Goal: Task Accomplishment & Management: Manage account settings

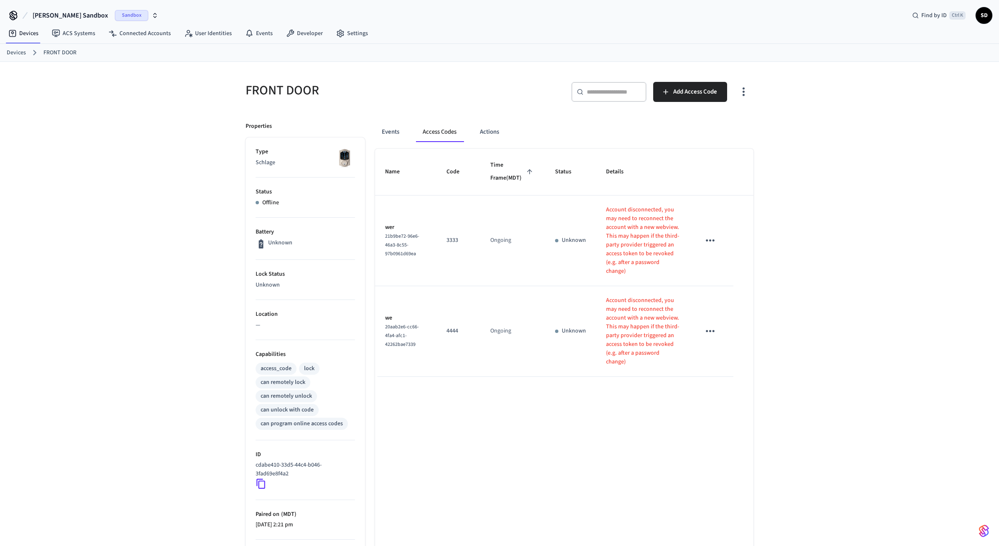
scroll to position [74, 0]
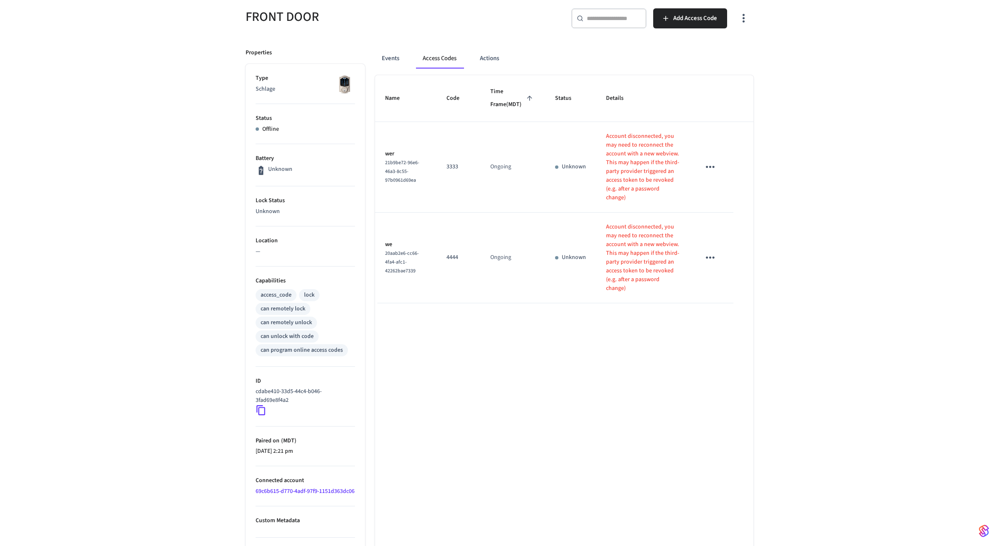
click at [859, 228] on div "FRONT DOOR ​ ​ Add Access Code Properties Type Schlage Status Offline Battery U…" at bounding box center [499, 304] width 999 height 633
click at [891, 148] on div "FRONT DOOR ​ ​ Add Access Code Properties Type Schlage Status Offline Battery U…" at bounding box center [499, 304] width 999 height 633
click at [807, 81] on div "FRONT DOOR ​ ​ Add Access Code Properties Type Schlage Status Offline Battery U…" at bounding box center [499, 304] width 999 height 633
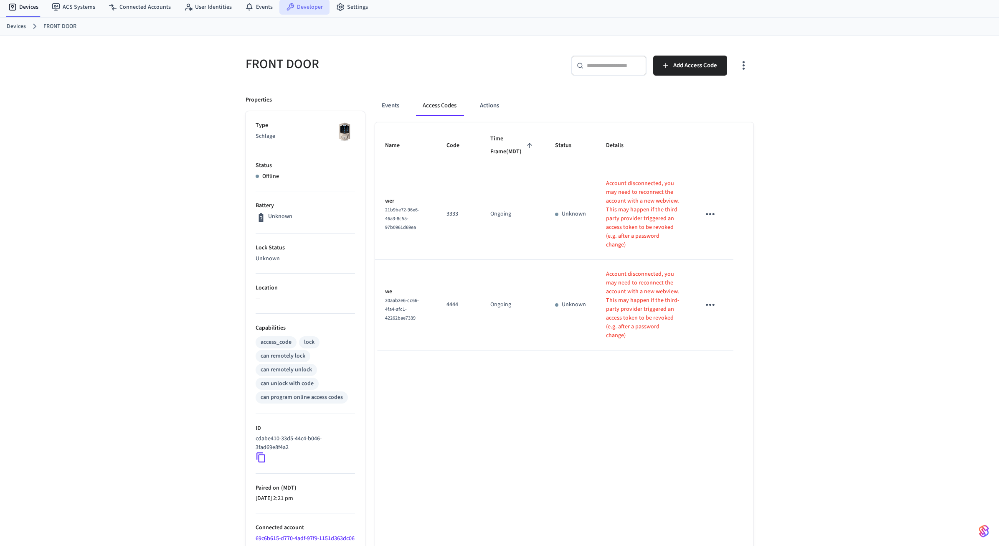
scroll to position [0, 0]
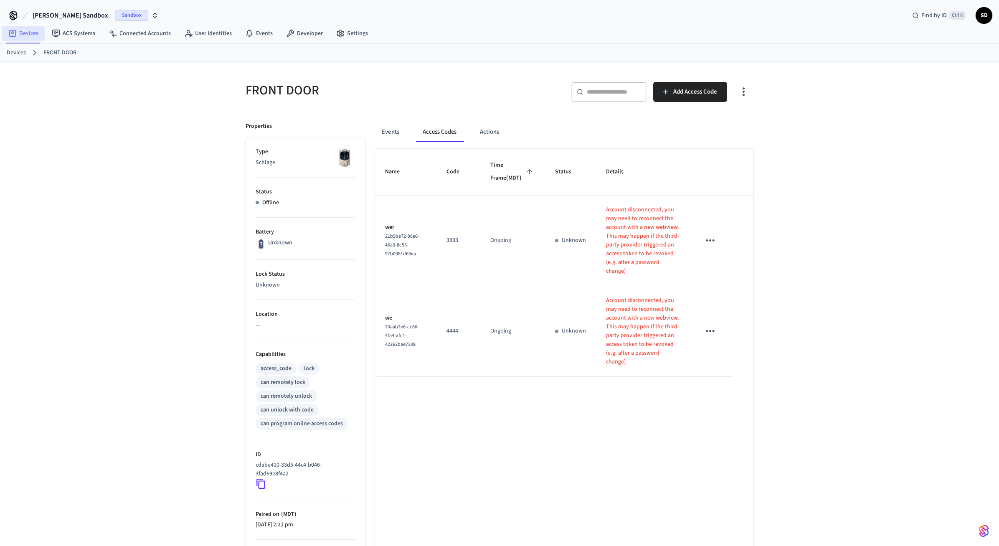
click at [24, 34] on link "Devices" at bounding box center [23, 33] width 43 height 15
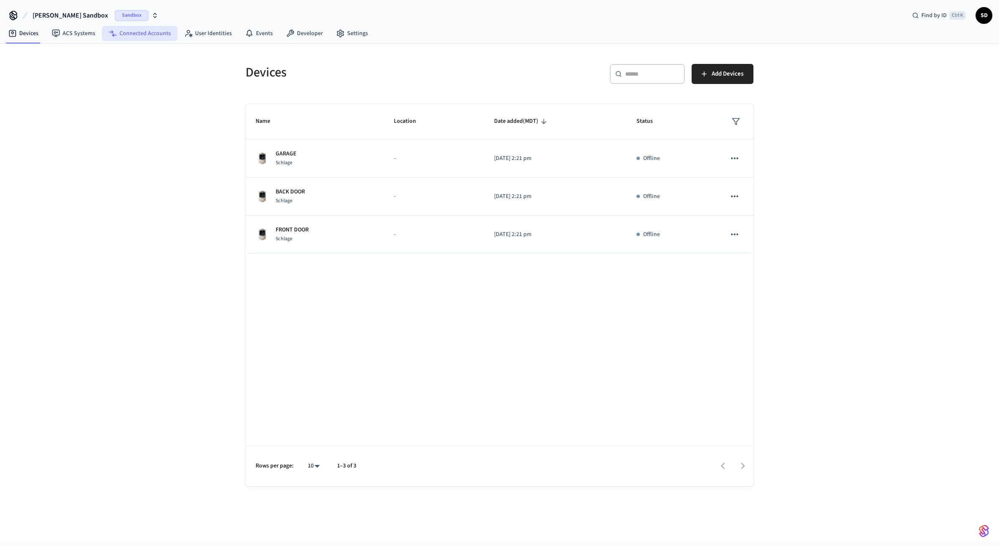
click at [146, 32] on link "Connected Accounts" at bounding box center [140, 33] width 76 height 15
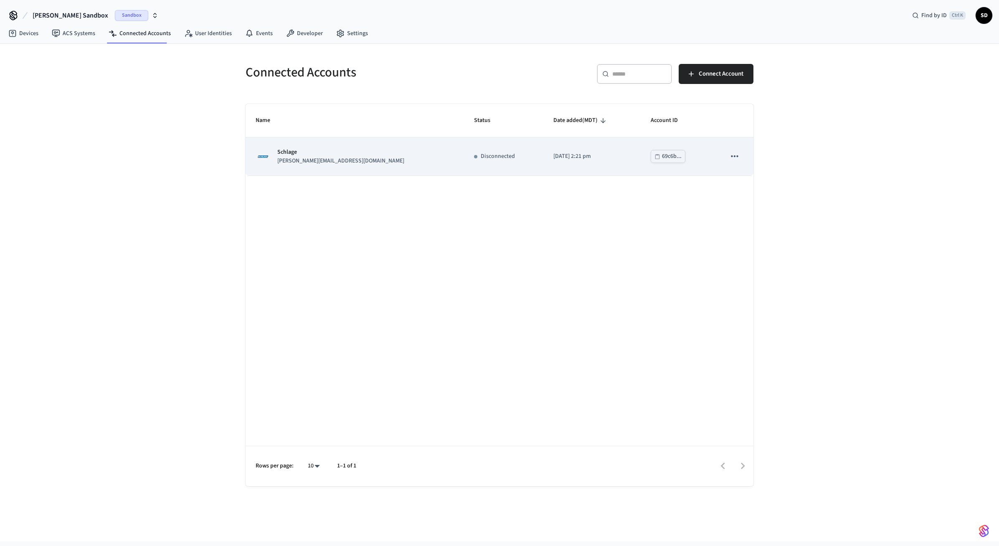
click at [735, 155] on icon "sticky table" at bounding box center [734, 156] width 11 height 11
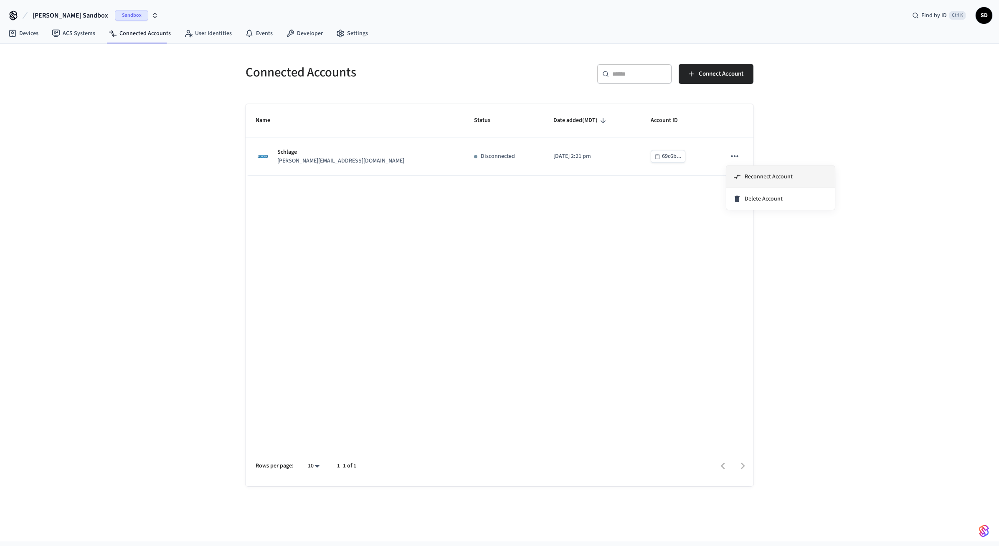
click at [761, 179] on span "Reconnect Account" at bounding box center [769, 177] width 48 height 8
click at [564, 252] on div "Name Status Date added (MDT) Account ID Schlage sam@example.com Connected 2025/…" at bounding box center [500, 295] width 508 height 382
click at [24, 28] on link "Devices" at bounding box center [23, 33] width 43 height 15
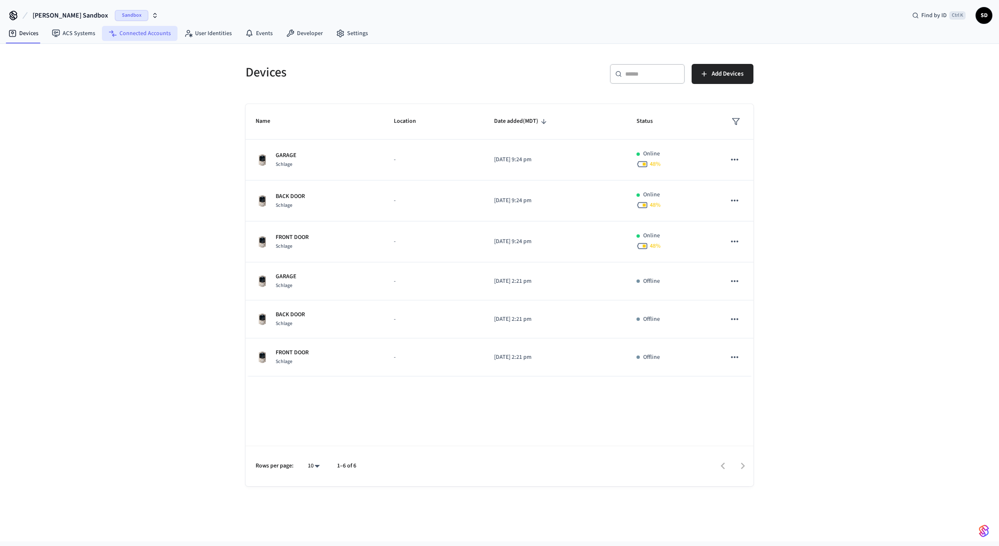
click at [141, 33] on link "Connected Accounts" at bounding box center [140, 33] width 76 height 15
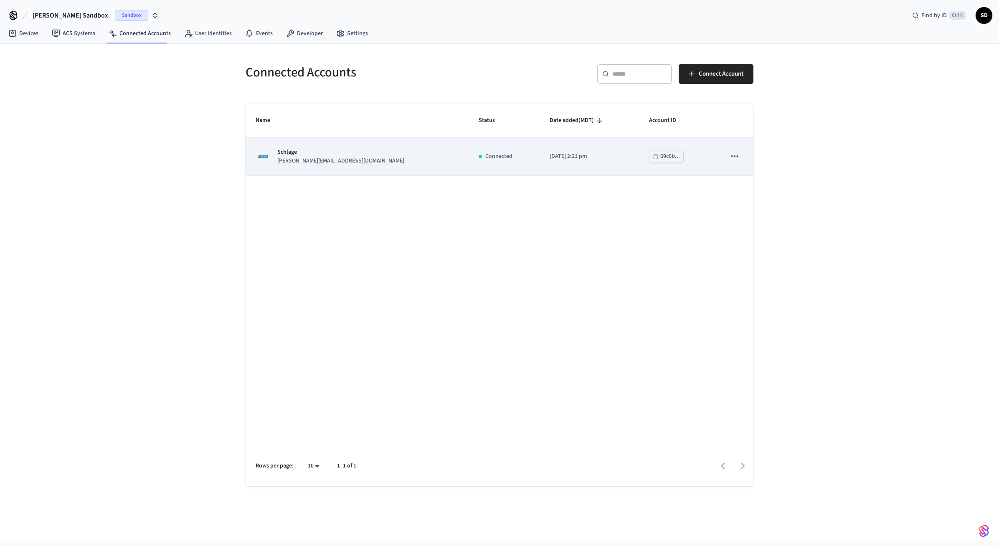
click at [733, 154] on icon "sticky table" at bounding box center [734, 156] width 11 height 11
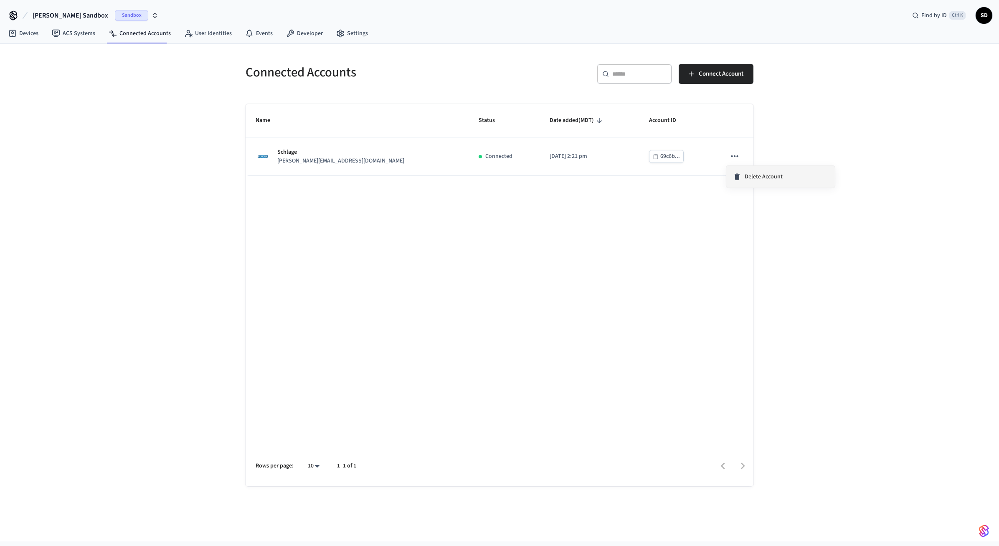
click at [768, 179] on span "Delete Account" at bounding box center [764, 177] width 38 height 8
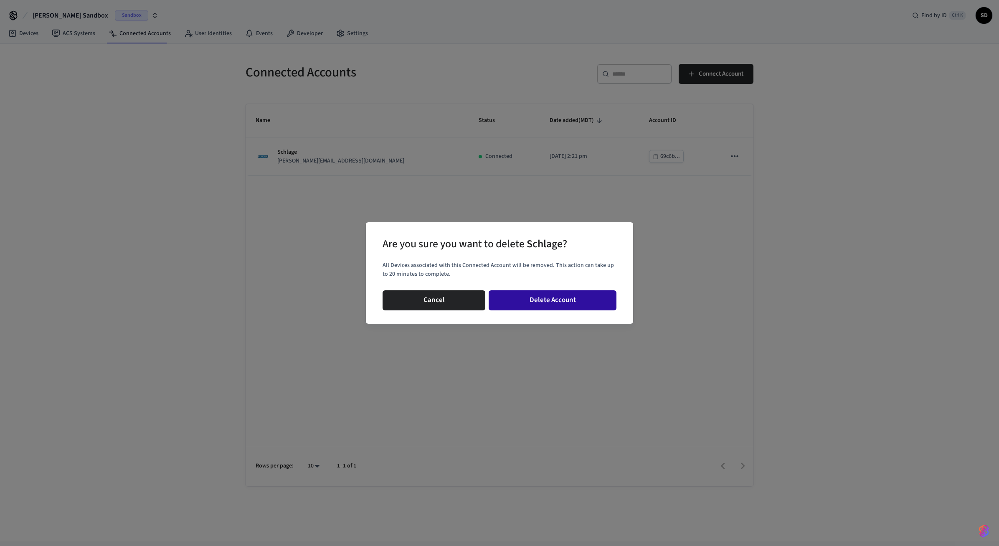
click at [553, 297] on button "Delete Account" at bounding box center [553, 300] width 128 height 20
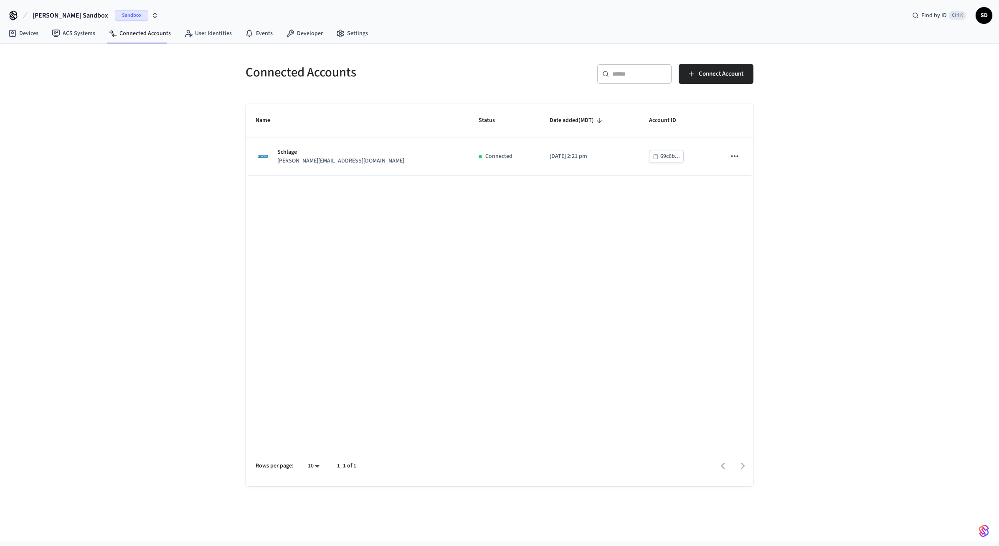
click at [475, 273] on div "Name Status Date added (MDT) Account ID Schlage sam@example.com Connected 2025/…" at bounding box center [500, 295] width 508 height 382
click at [736, 76] on span "Connect Account" at bounding box center [721, 74] width 45 height 11
click at [344, 306] on div "Name Status Date added (MDT) Account ID Schlage john@example.com Connected 2025…" at bounding box center [500, 295] width 508 height 382
click at [26, 35] on link "Devices" at bounding box center [23, 33] width 43 height 15
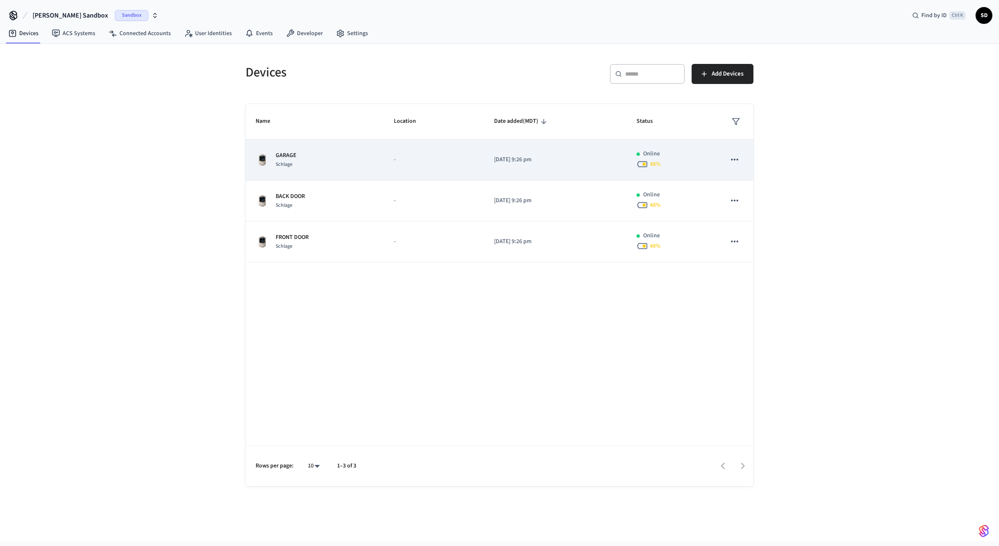
click at [382, 162] on td "GARAGE Schlage" at bounding box center [315, 160] width 138 height 41
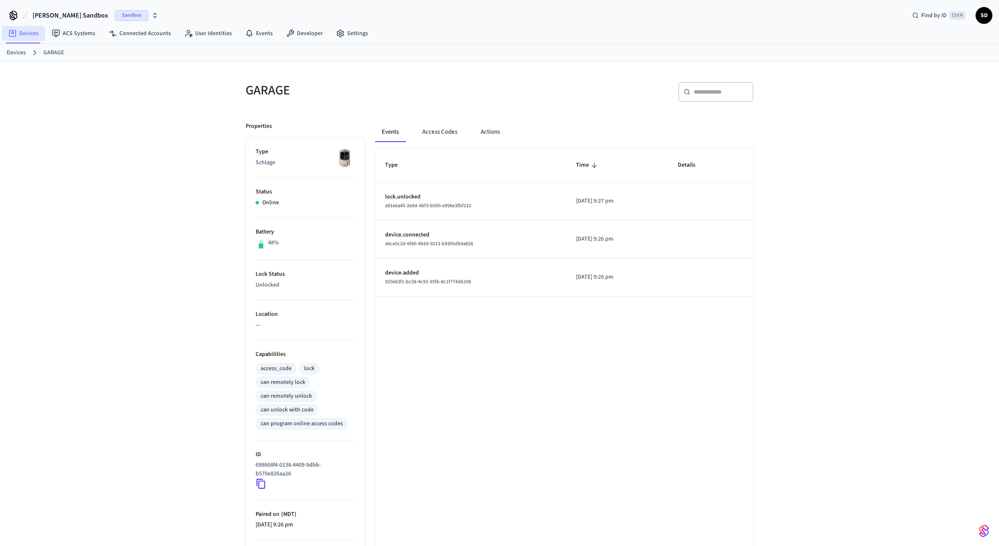
click at [27, 31] on link "Devices" at bounding box center [23, 33] width 43 height 15
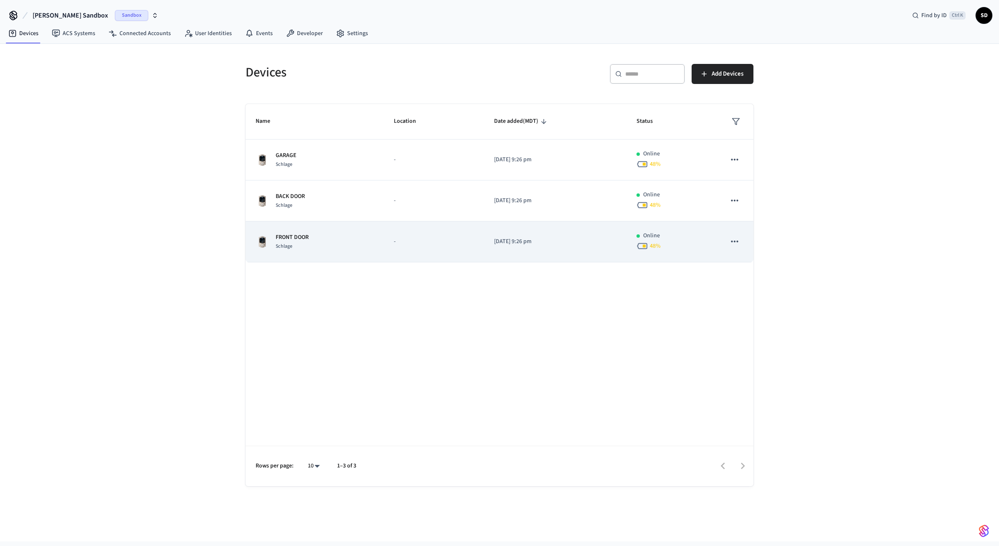
click at [366, 236] on div "FRONT DOOR [PERSON_NAME]" at bounding box center [315, 242] width 118 height 18
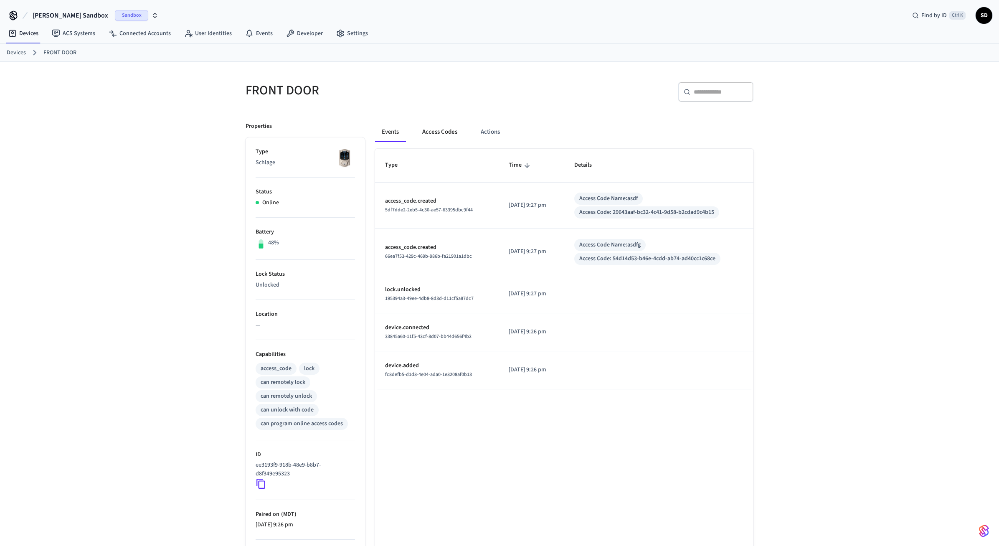
click at [429, 128] on button "Access Codes" at bounding box center [440, 132] width 48 height 20
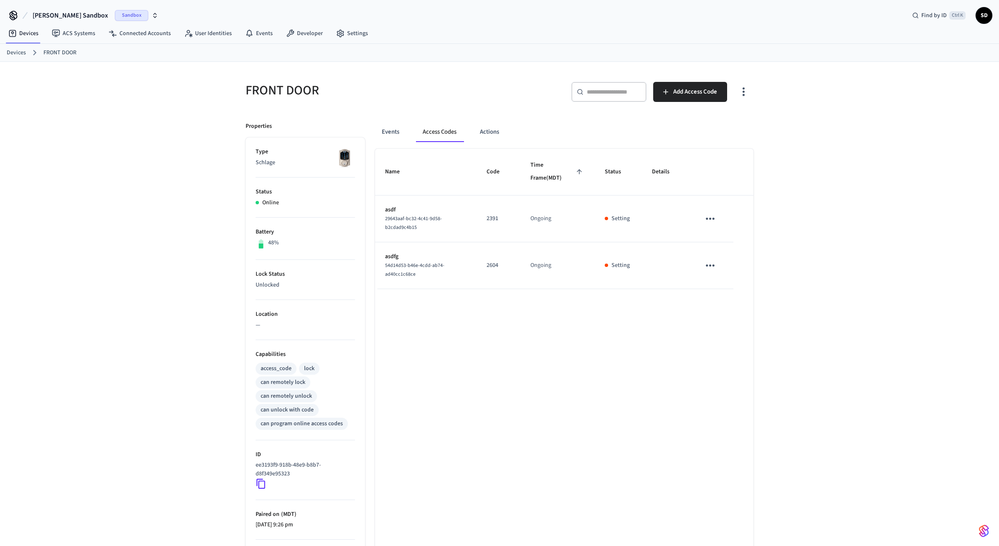
click at [597, 382] on div "Name Code Time Frame (MDT) Status Details asdf 29643aaf-bc32-4c41-9d58-b2cdad9c…" at bounding box center [564, 380] width 378 height 462
click at [720, 221] on button "sticky table" at bounding box center [711, 219] width 20 height 20
click at [787, 177] on div at bounding box center [499, 273] width 999 height 546
click at [806, 283] on div "FRONT DOOR ​ ​ Add Access Code Properties Type Schlage Status Online Battery 48…" at bounding box center [499, 336] width 999 height 549
click at [782, 372] on div "FRONT DOOR ​ ​ Add Access Code Properties Type Schlage Status Online Battery 48…" at bounding box center [499, 336] width 999 height 549
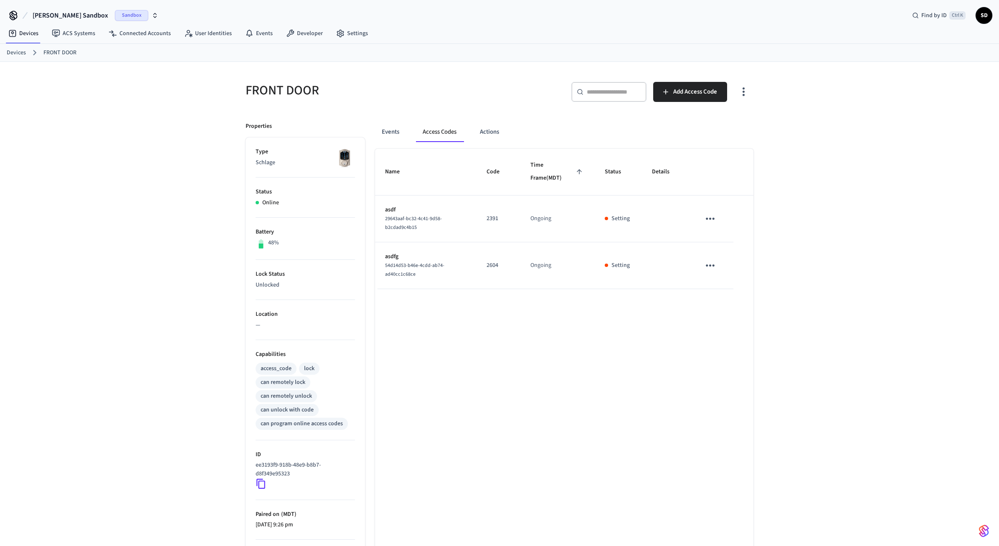
click at [153, 171] on div "FRONT DOOR ​ ​ Add Access Code Properties Type Schlage Status Online Battery 48…" at bounding box center [499, 336] width 999 height 549
click at [28, 32] on link "Devices" at bounding box center [23, 33] width 43 height 15
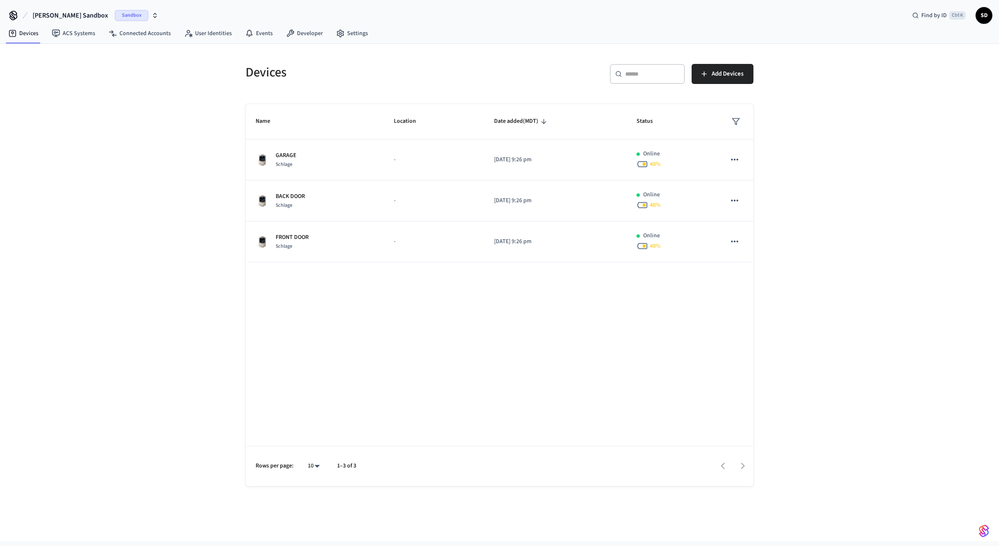
click at [822, 289] on div "Devices ​ ​ Add Devices Name Location Date added (MDT) Status GARAGE Schlage - …" at bounding box center [499, 293] width 999 height 498
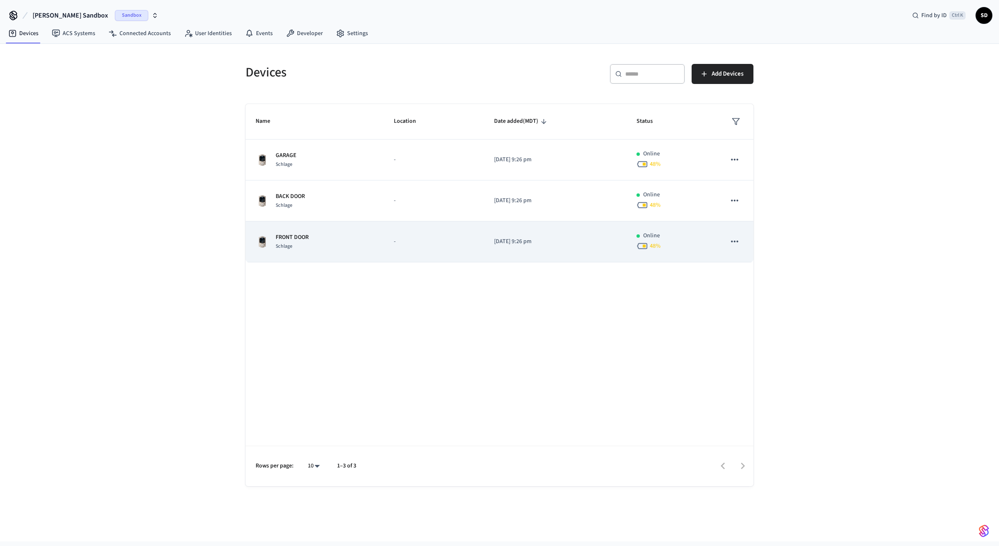
click at [307, 245] on div "Schlage" at bounding box center [292, 246] width 33 height 9
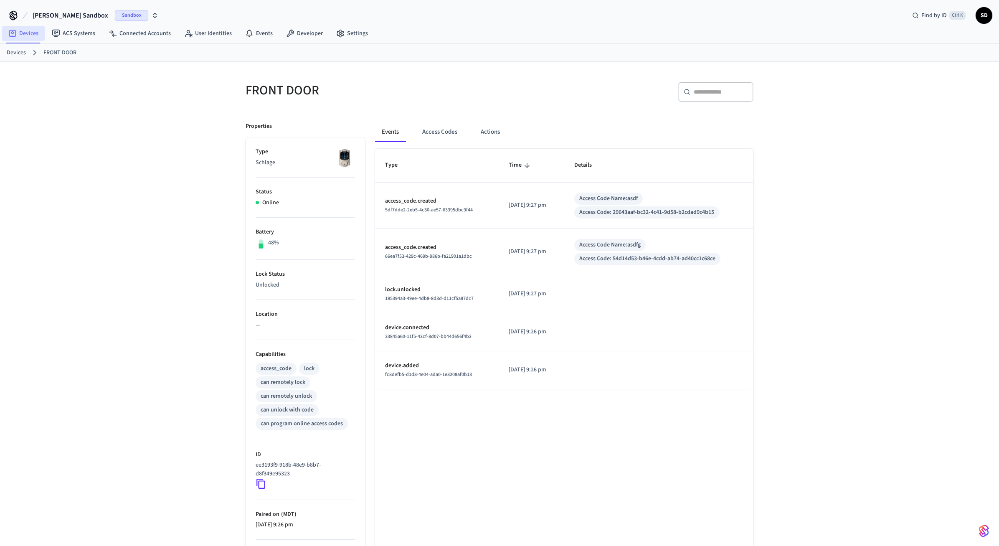
click at [35, 31] on link "Devices" at bounding box center [23, 33] width 43 height 15
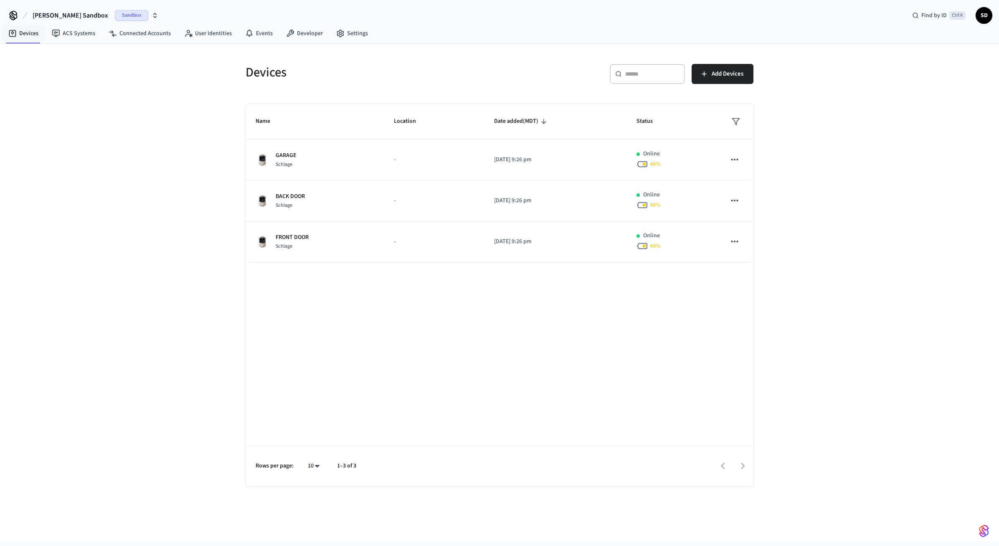
drag, startPoint x: 512, startPoint y: 384, endPoint x: 598, endPoint y: 338, distance: 97.5
click at [511, 385] on div "Name Location Date added (MDT) Status GARAGE Schlage - 2025/09/20 at 9:26 pm On…" at bounding box center [500, 295] width 508 height 382
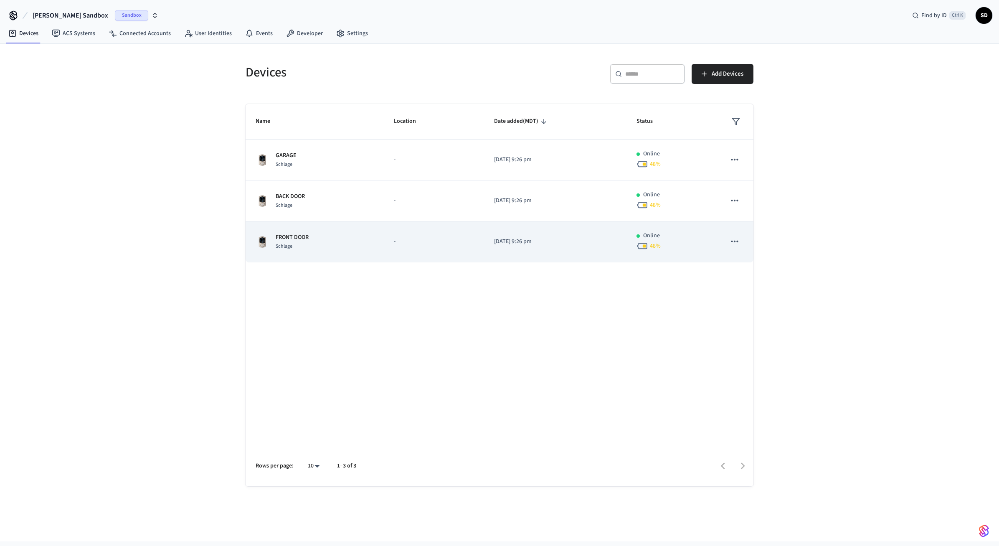
click at [409, 251] on td "-" at bounding box center [434, 241] width 100 height 41
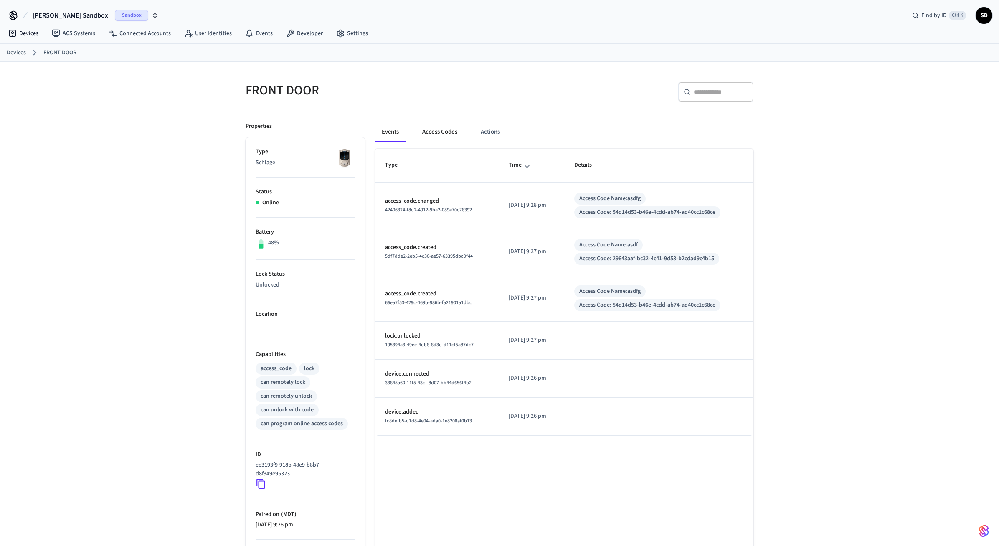
click at [447, 135] on button "Access Codes" at bounding box center [440, 132] width 48 height 20
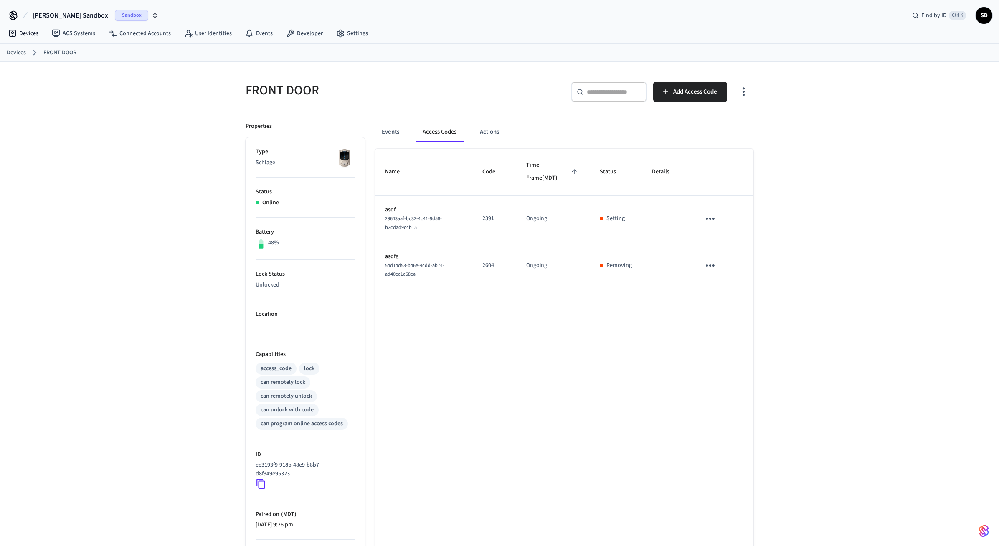
click at [601, 393] on div "Name Code Time Frame (MDT) Status Details asdf 29643aaf-bc32-4c41-9d58-b2cdad9c…" at bounding box center [564, 380] width 378 height 462
click at [124, 157] on div "FRONT DOOR ​ ​ Add Access Code Properties Type Schlage Status Online Battery 48…" at bounding box center [499, 336] width 999 height 549
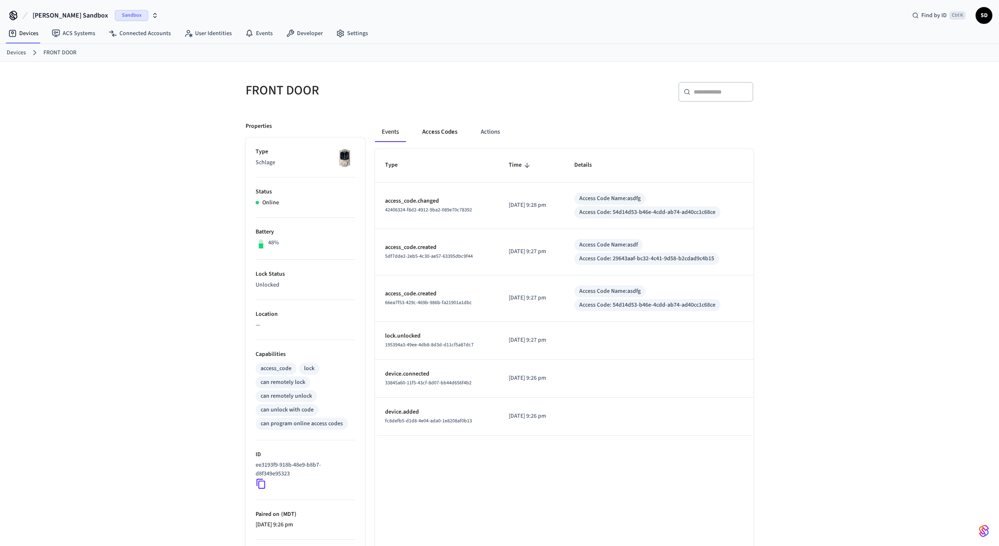
click at [445, 132] on button "Access Codes" at bounding box center [440, 132] width 48 height 20
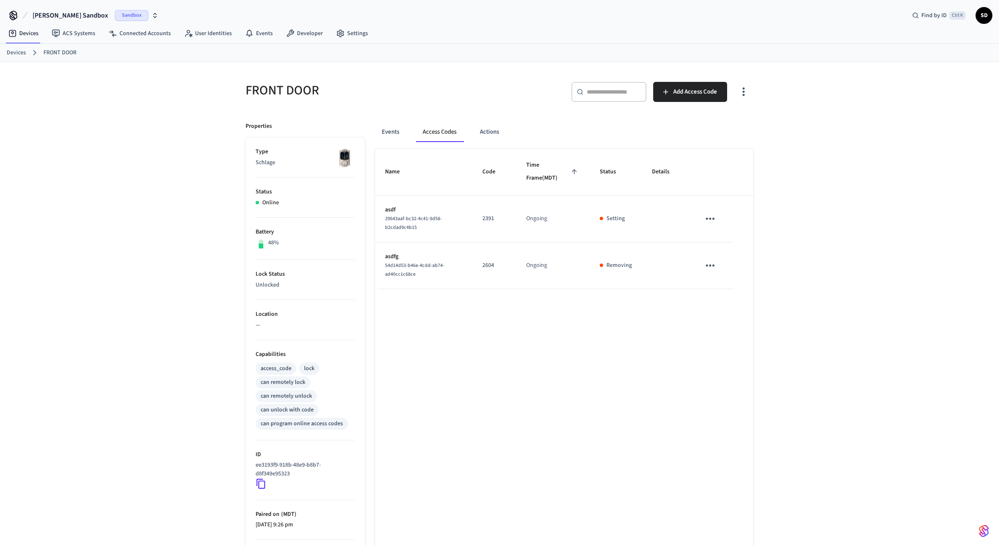
click at [114, 144] on div "FRONT DOOR ​ ​ Add Access Code Properties Type Schlage Status Online Battery 48…" at bounding box center [499, 336] width 999 height 549
click at [401, 136] on button "Events" at bounding box center [390, 132] width 31 height 20
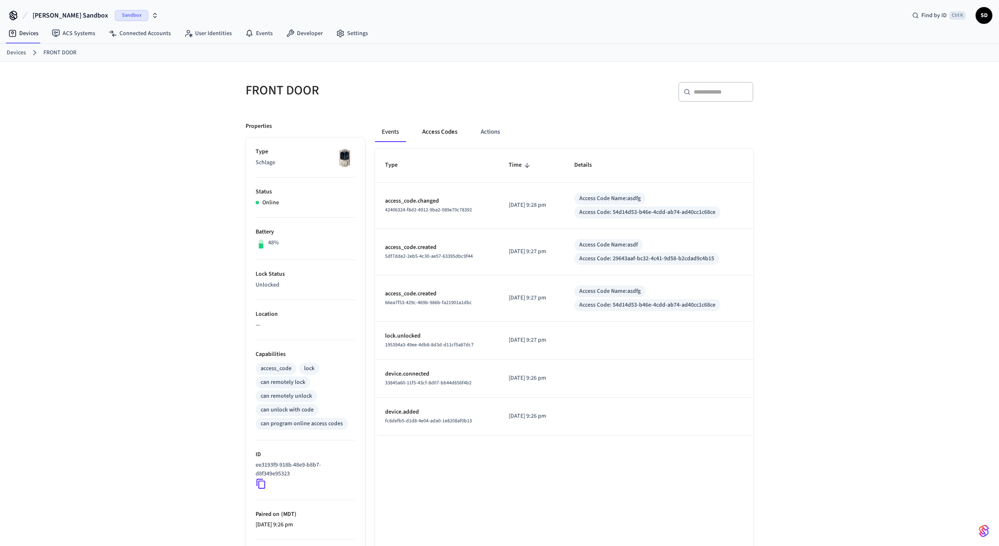
click at [438, 133] on button "Access Codes" at bounding box center [440, 132] width 48 height 20
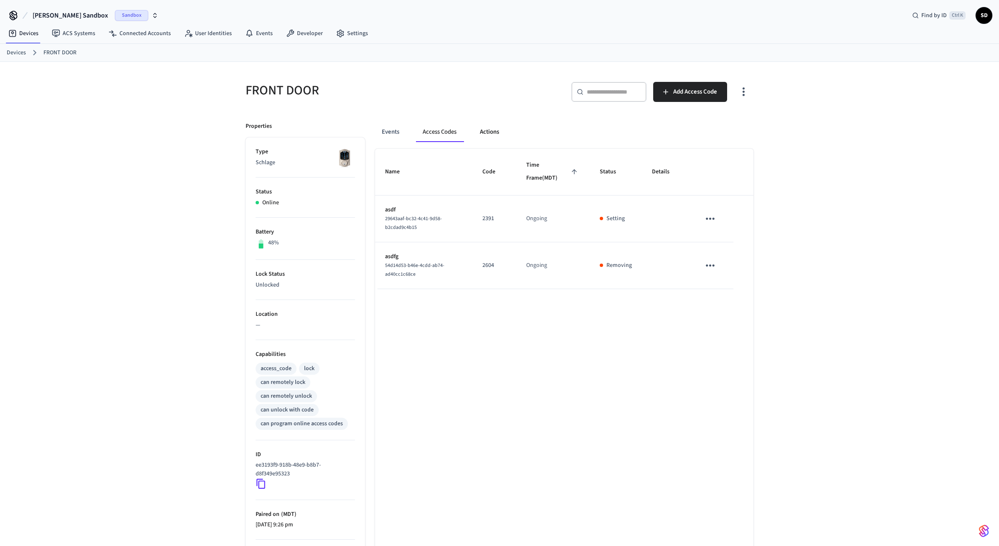
click at [496, 135] on button "Actions" at bounding box center [489, 132] width 33 height 20
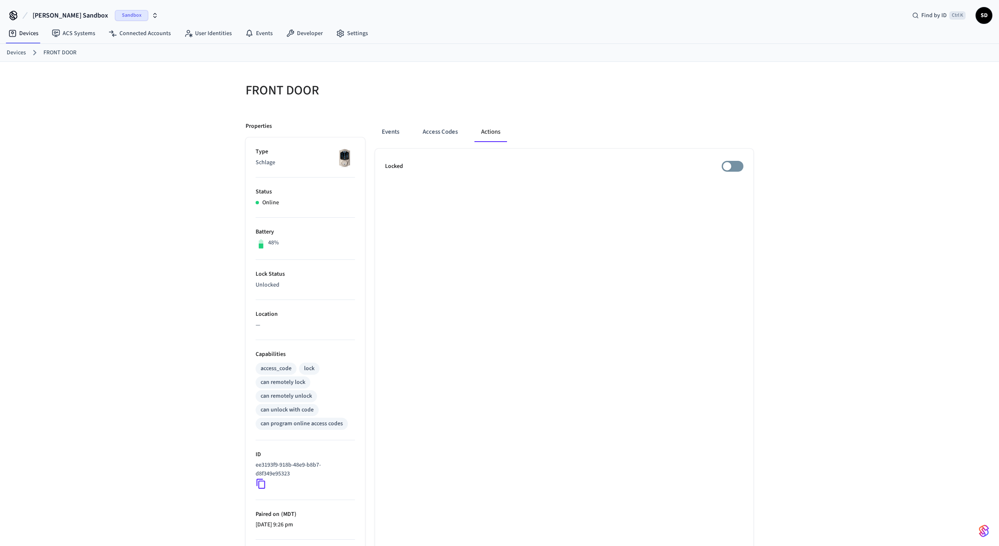
click at [738, 158] on ul "Locked" at bounding box center [564, 380] width 378 height 462
click at [32, 35] on link "Devices" at bounding box center [23, 33] width 43 height 15
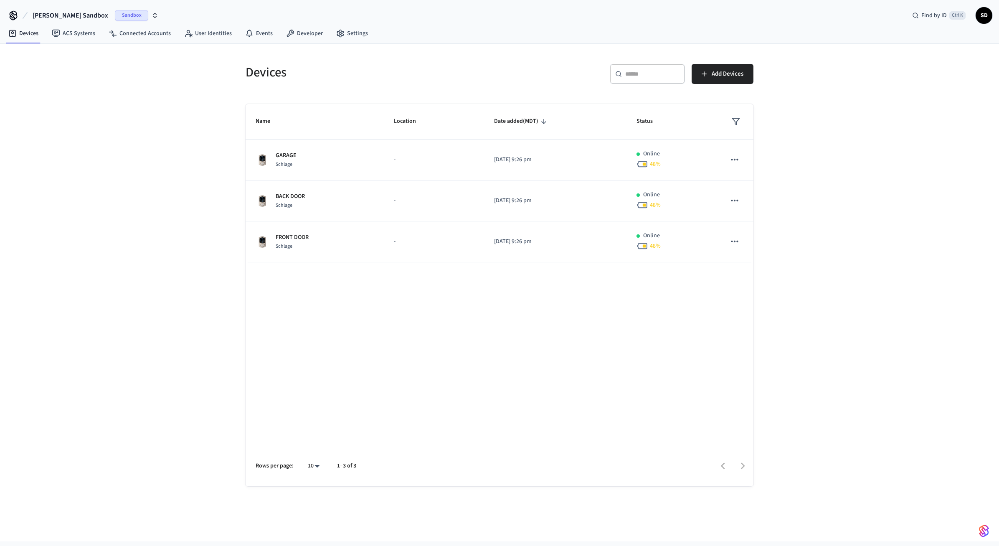
click at [71, 279] on div "Devices ​ ​ Add Devices Name Location Date added (MDT) Status GARAGE Schlage - …" at bounding box center [499, 293] width 999 height 498
click at [296, 36] on link "Developer" at bounding box center [304, 33] width 50 height 15
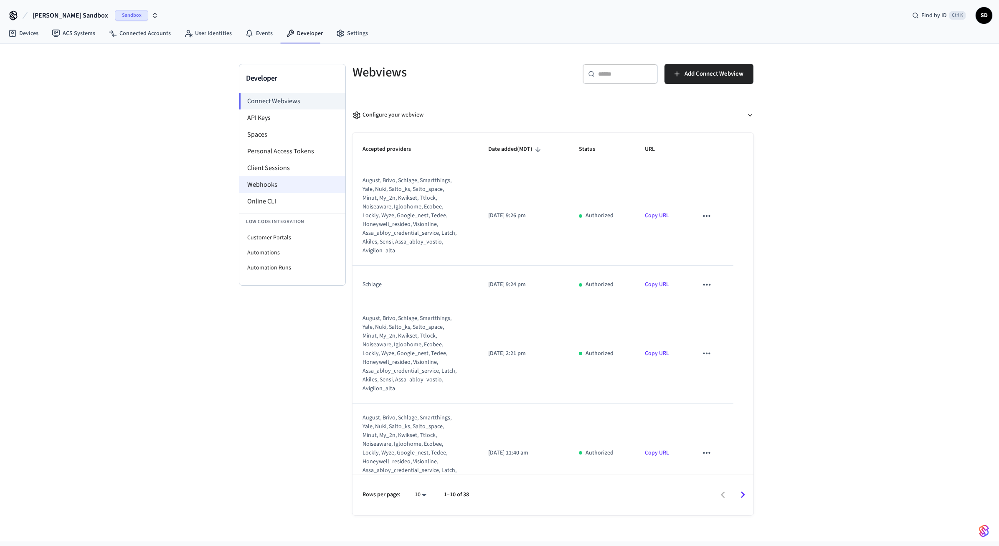
click at [269, 180] on li "Webhooks" at bounding box center [292, 184] width 106 height 17
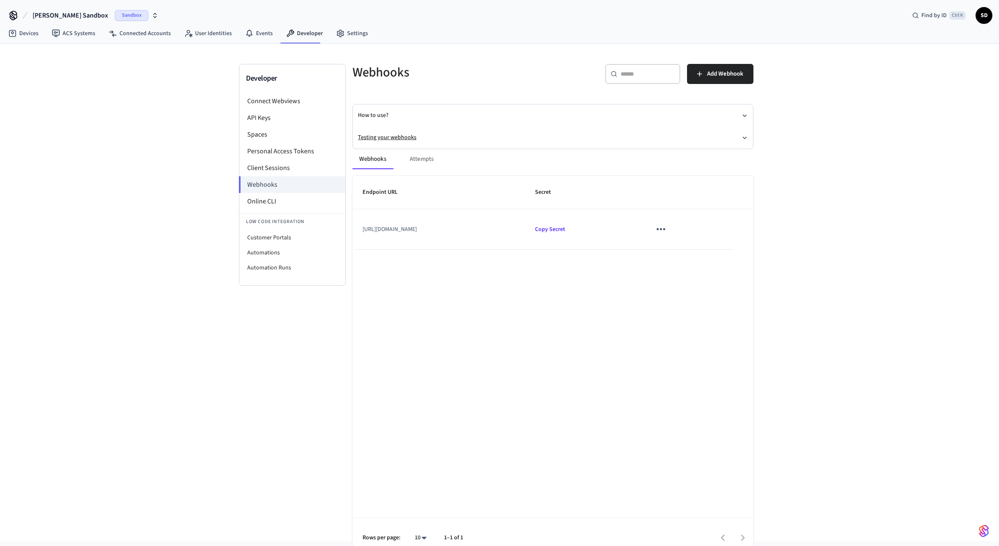
click at [406, 135] on button "Testing your webhooks" at bounding box center [553, 138] width 390 height 22
click at [401, 154] on link "Webhooks Playground" at bounding box center [406, 153] width 57 height 8
click at [580, 343] on div "Endpoint URL Secret https://ebec73c4b7e0.ngrok-free.app/api/webhooks/seam Copy …" at bounding box center [553, 382] width 401 height 382
click at [39, 31] on link "Devices" at bounding box center [23, 33] width 43 height 15
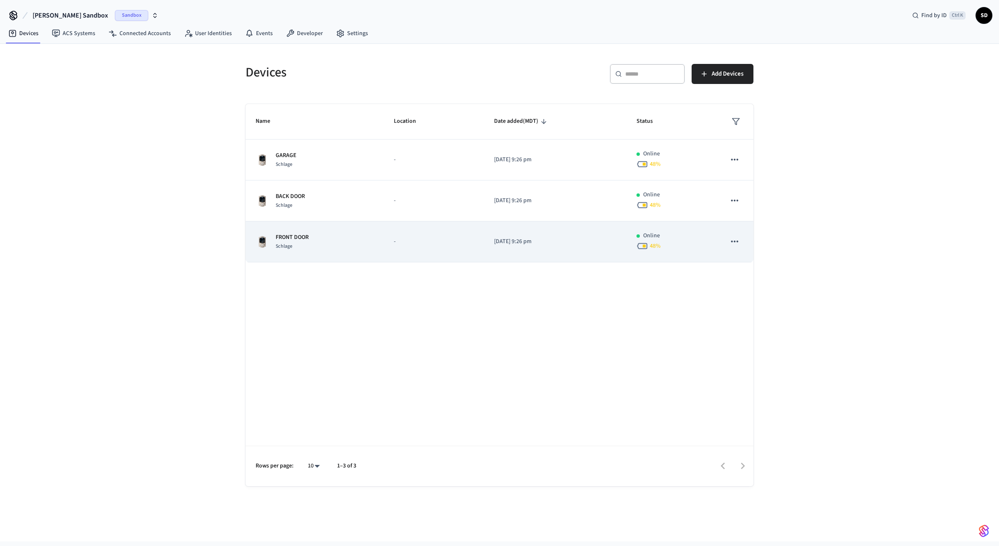
click at [358, 244] on div "FRONT DOOR Schlage" at bounding box center [315, 242] width 118 height 18
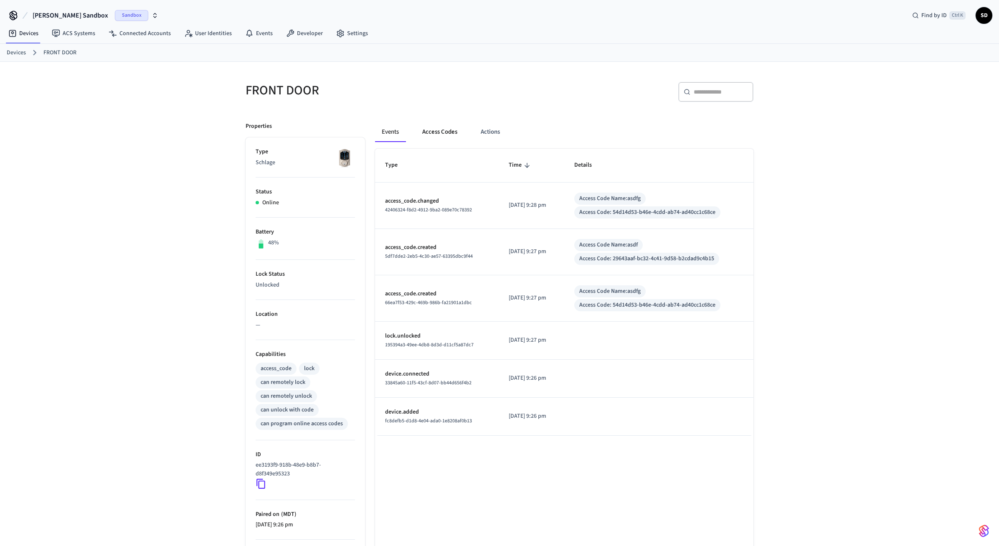
click at [441, 131] on button "Access Codes" at bounding box center [440, 132] width 48 height 20
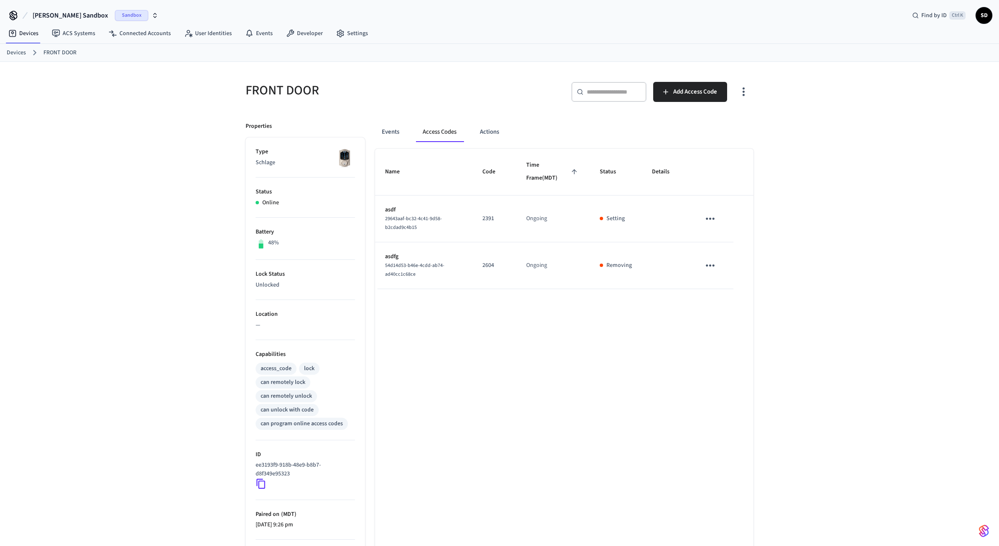
click at [792, 159] on div "FRONT DOOR ​ ​ Add Access Code Properties Type Schlage Status Online Battery 48…" at bounding box center [499, 336] width 999 height 549
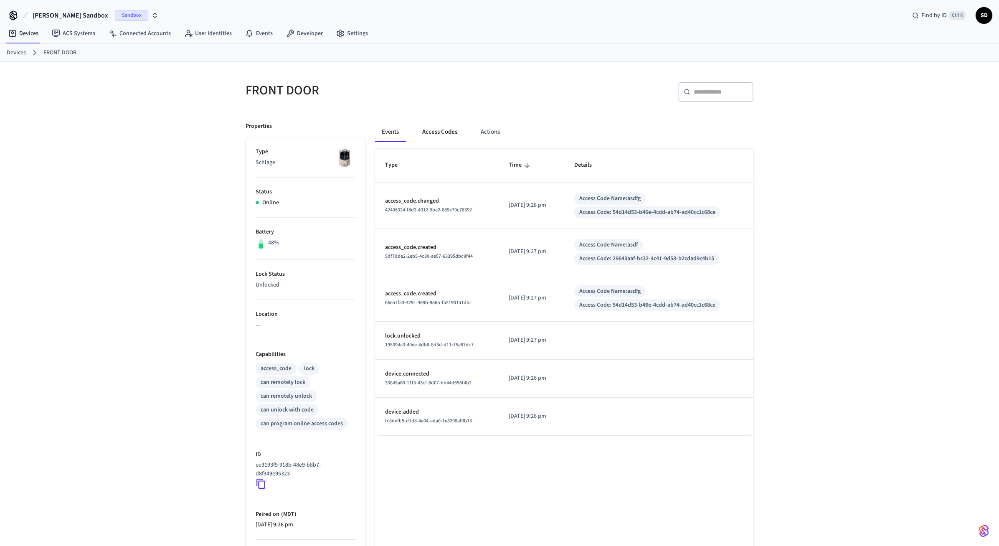
click at [444, 132] on button "Access Codes" at bounding box center [440, 132] width 48 height 20
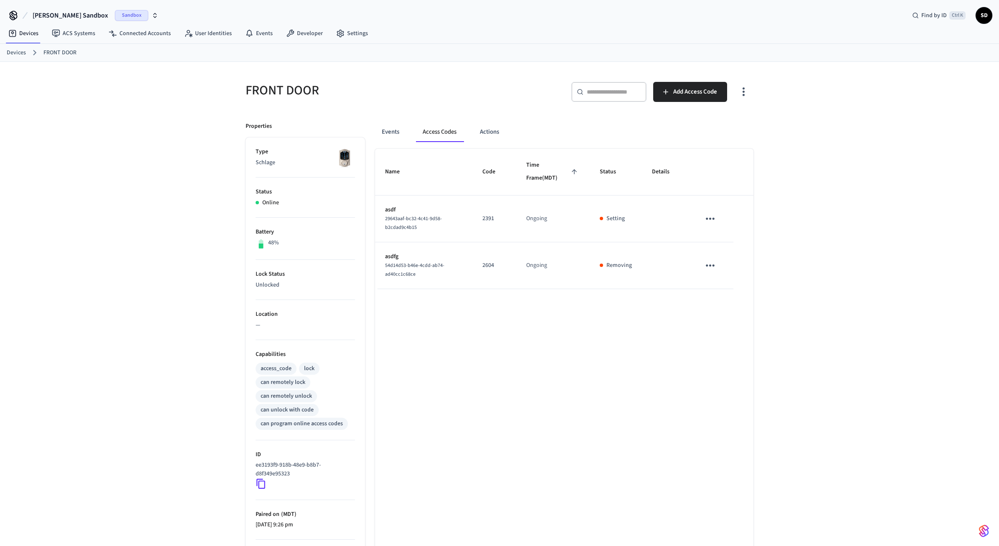
click at [842, 215] on div "FRONT DOOR ​ ​ Add Access Code Properties Type Schlage Status Online Battery 48…" at bounding box center [499, 336] width 999 height 549
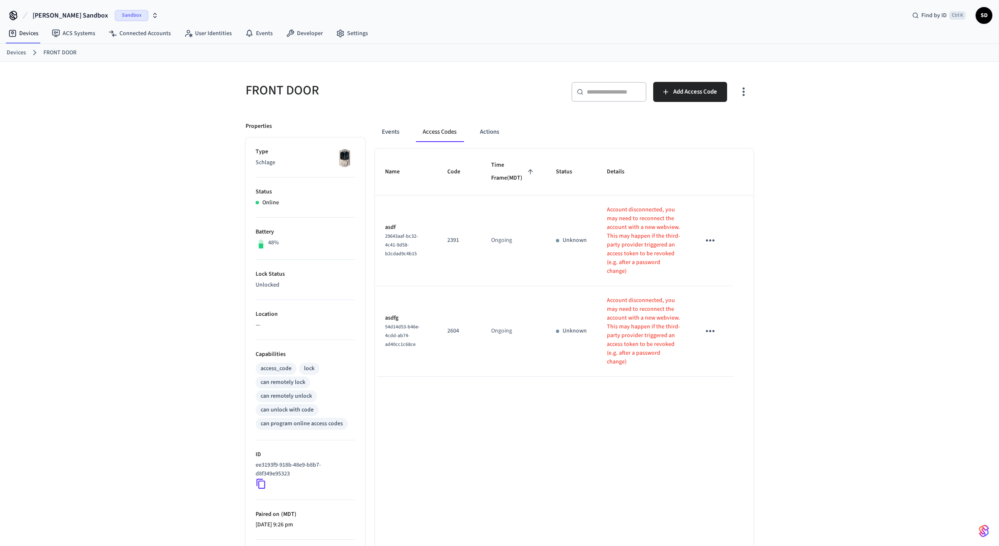
click at [840, 163] on div "FRONT DOOR ​ ​ Add Access Code Properties Type Schlage Status Online Battery 48…" at bounding box center [499, 336] width 999 height 549
click at [141, 34] on link "Connected Accounts" at bounding box center [140, 33] width 76 height 15
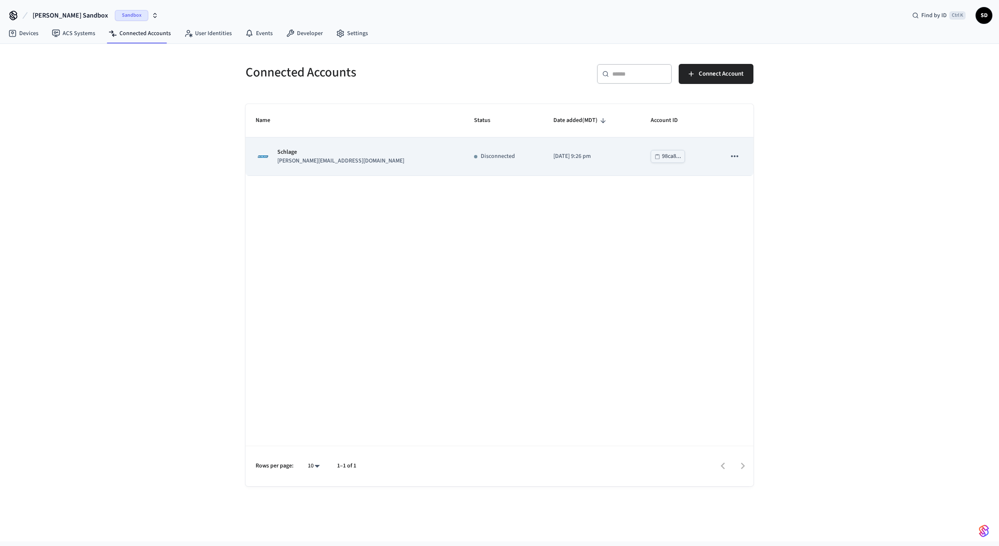
click at [731, 157] on icon "sticky table" at bounding box center [734, 156] width 11 height 11
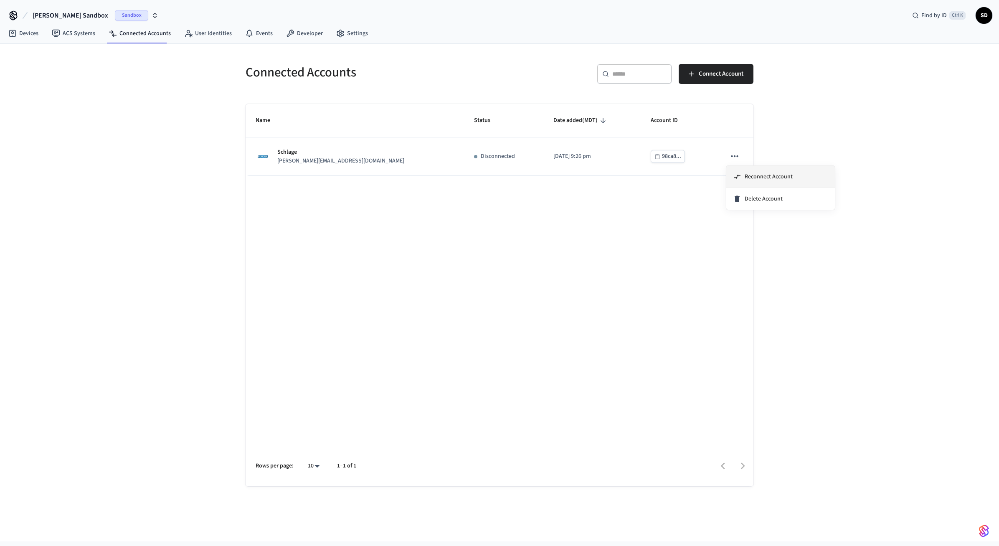
click at [758, 177] on span "Reconnect Account" at bounding box center [769, 177] width 48 height 8
click at [476, 305] on div "Name Status Date added (MDT) Account ID Schlage john@example.com Disconnected 2…" at bounding box center [500, 295] width 508 height 382
click at [153, 157] on div "Connected Accounts ​ ​ Connect Account Name Status Date added (MDT) Account ID …" at bounding box center [499, 293] width 999 height 498
click at [8, 36] on link "Devices" at bounding box center [23, 33] width 43 height 15
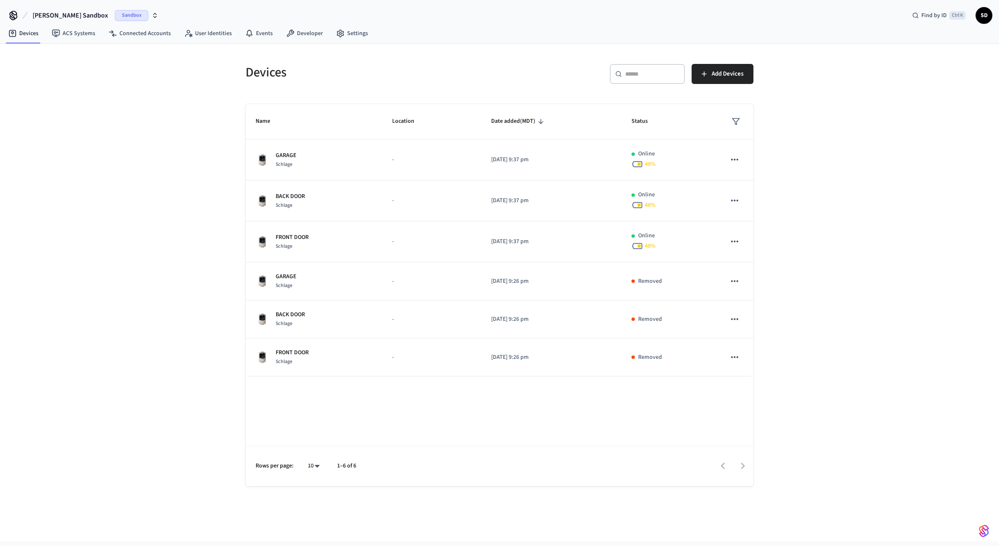
click at [795, 188] on div "Devices ​ ​ Add Devices Name Location Date added (MDT) Status GARAGE Schlage - …" at bounding box center [499, 293] width 999 height 498
click at [852, 145] on div "Devices ​ ​ Add Devices Name Location Date added (MDT) Status GARAGE Schlage - …" at bounding box center [499, 293] width 999 height 498
click at [168, 188] on div "Devices ​ ​ Add Devices Name Location Date added (MDT) Status GARAGE Schlage - …" at bounding box center [499, 293] width 999 height 498
click at [854, 201] on div "Devices ​ ​ Add Devices Name Location Date added (MDT) Status GARAGE Schlage - …" at bounding box center [499, 293] width 999 height 498
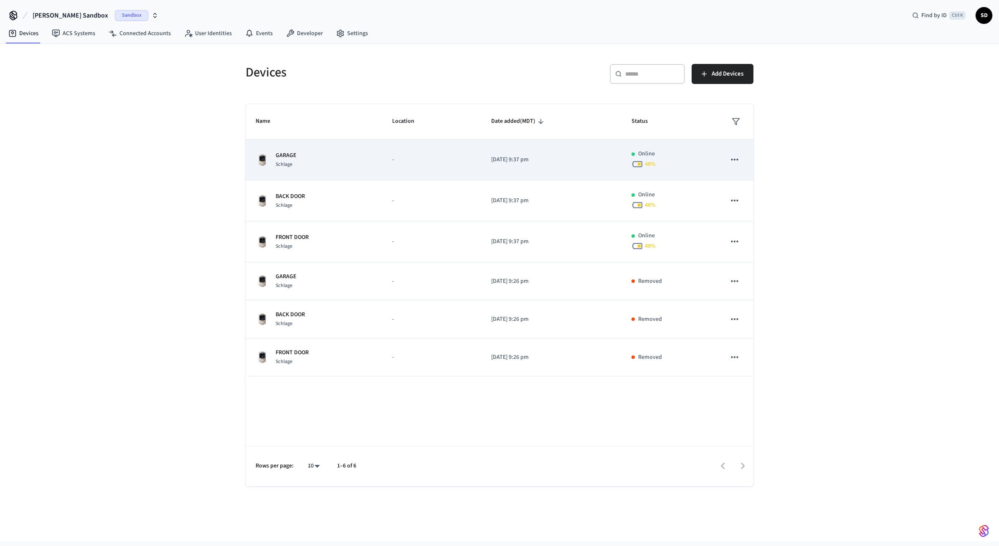
click at [449, 164] on td "-" at bounding box center [431, 160] width 99 height 41
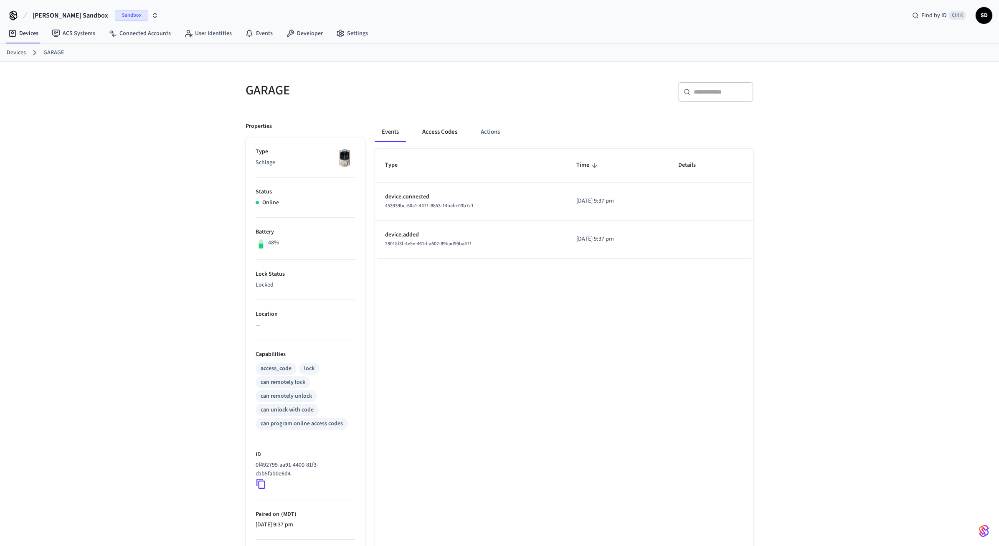
click at [443, 137] on button "Access Codes" at bounding box center [440, 132] width 48 height 20
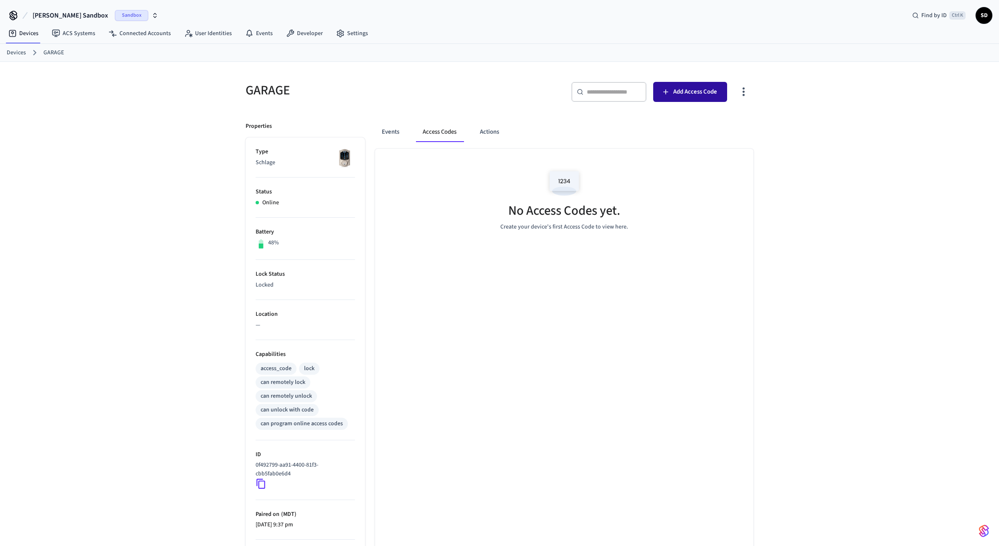
click at [694, 99] on button "Add Access Code" at bounding box center [690, 92] width 74 height 20
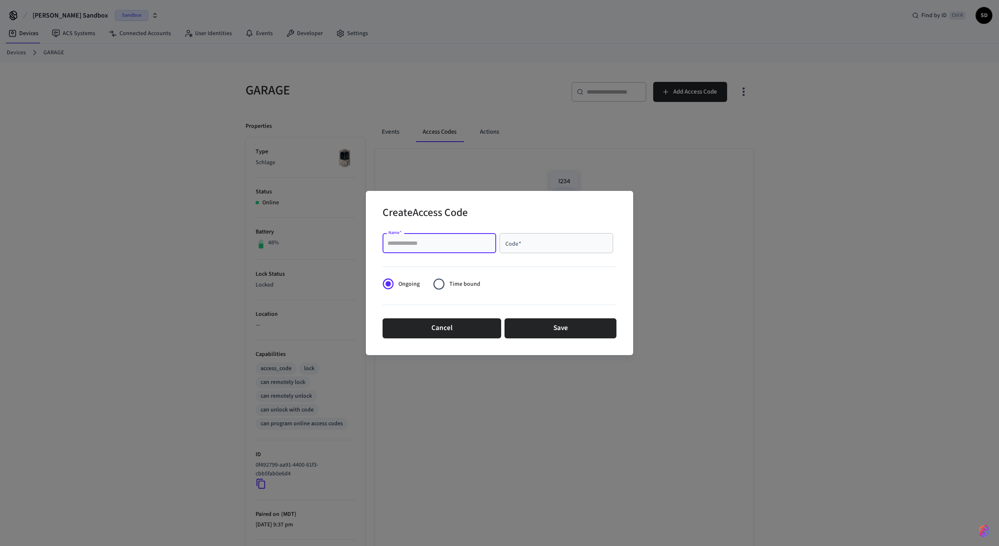
click at [436, 245] on input "Name   *" at bounding box center [440, 243] width 104 height 8
type input "****"
click at [523, 241] on input "Code   *" at bounding box center [557, 243] width 104 height 8
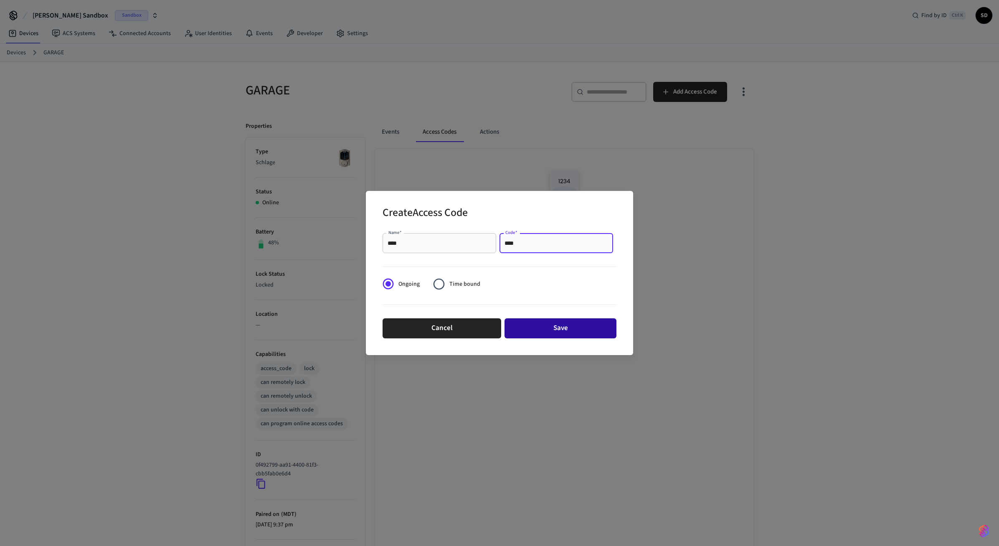
type input "****"
click at [546, 330] on button "Save" at bounding box center [561, 328] width 112 height 20
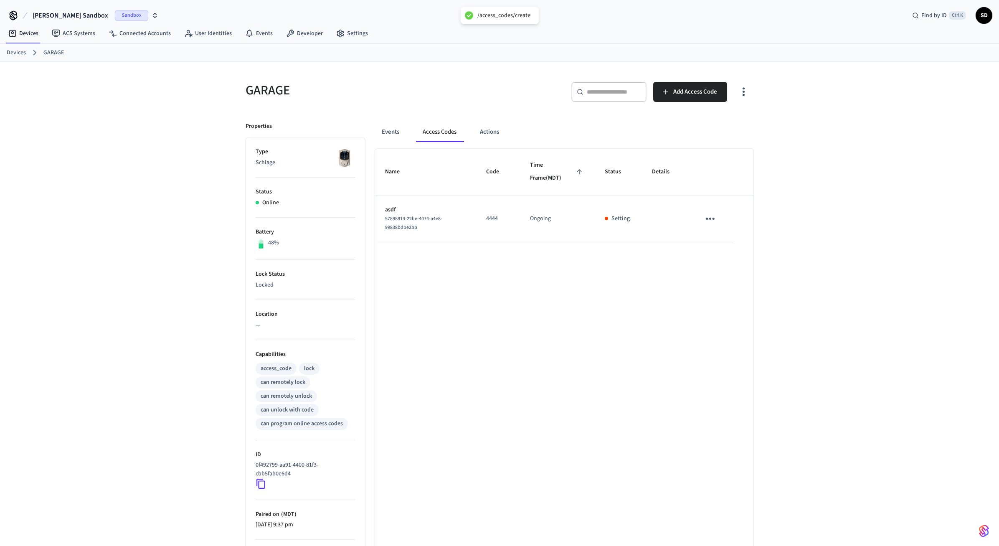
click at [788, 249] on div "GARAGE ​ ​ Add Access Code Properties Type Schlage Status Online Battery 48% Lo…" at bounding box center [499, 336] width 999 height 549
click at [816, 264] on div "GARAGE ​ ​ Add Access Code Properties Type Schlage Status Online Battery 48% Lo…" at bounding box center [499, 336] width 999 height 549
click at [384, 131] on button "Events" at bounding box center [390, 132] width 31 height 20
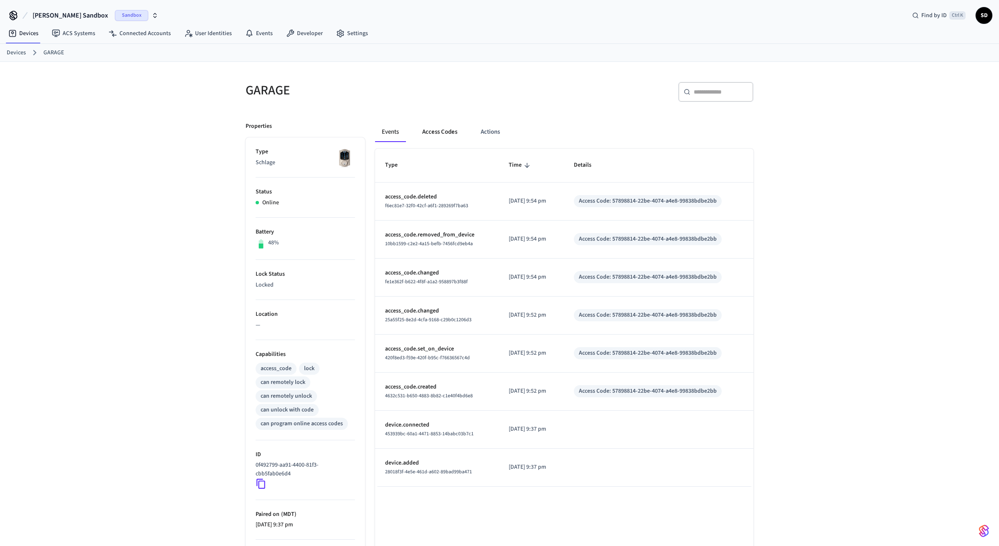
click at [444, 137] on button "Access Codes" at bounding box center [440, 132] width 48 height 20
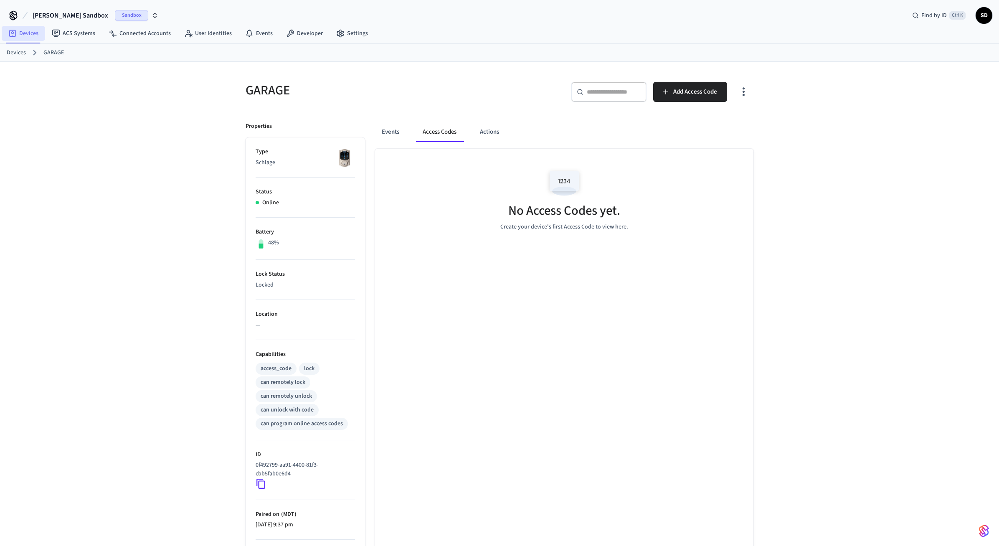
click at [10, 29] on link "Devices" at bounding box center [23, 33] width 43 height 15
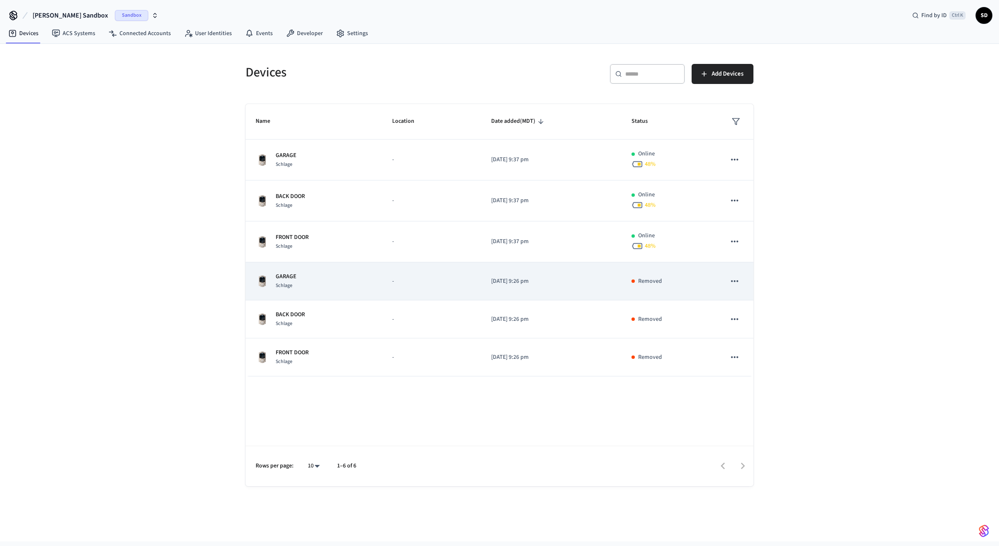
click at [389, 273] on td "-" at bounding box center [431, 281] width 99 height 38
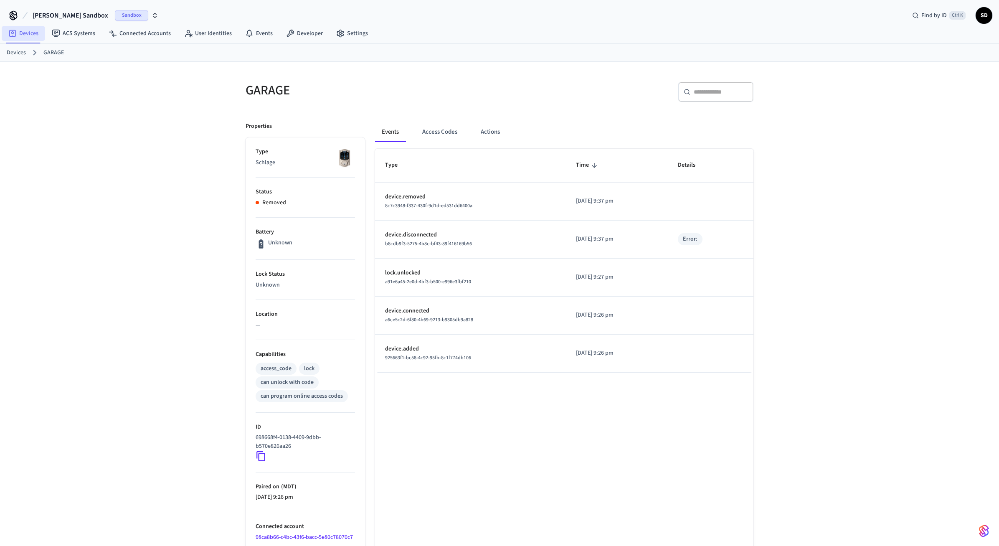
click at [25, 34] on link "Devices" at bounding box center [23, 33] width 43 height 15
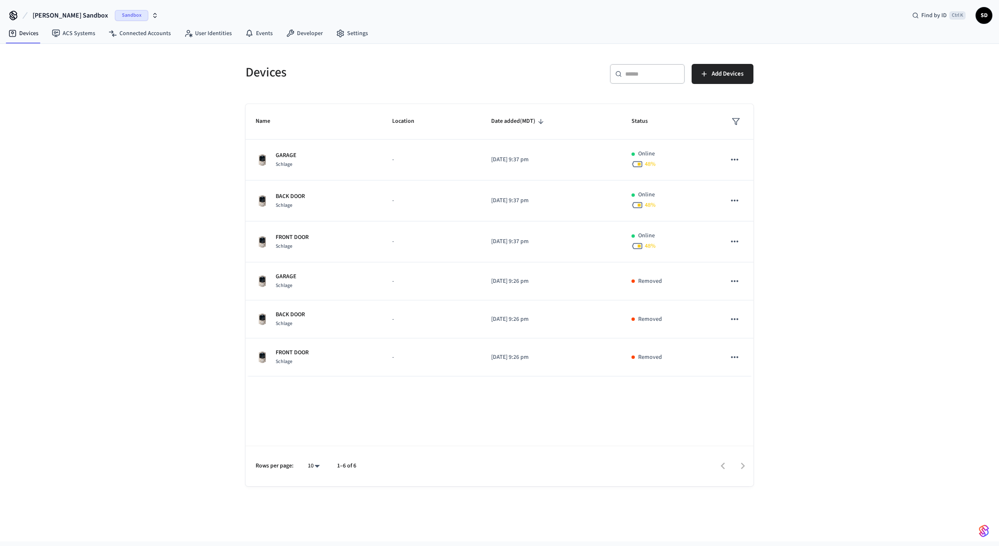
click at [888, 298] on div "Devices ​ ​ Add Devices Name Location Date added (MDT) Status GARAGE Schlage - …" at bounding box center [499, 293] width 999 height 498
click at [788, 251] on div "Devices ​ ​ Add Devices Name Location Date added (MDT) Status GARAGE Schlage - …" at bounding box center [499, 293] width 999 height 498
click at [155, 33] on link "Connected Accounts" at bounding box center [140, 33] width 76 height 15
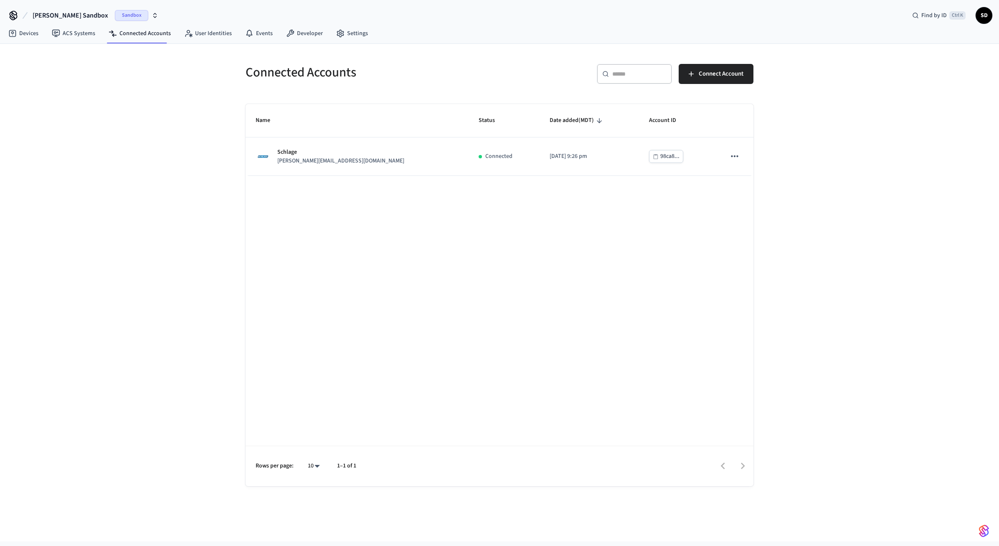
click at [365, 249] on div "Name Status Date added (MDT) Account ID Schlage [PERSON_NAME][EMAIL_ADDRESS][DO…" at bounding box center [500, 295] width 508 height 382
click at [23, 31] on link "Devices" at bounding box center [23, 33] width 43 height 15
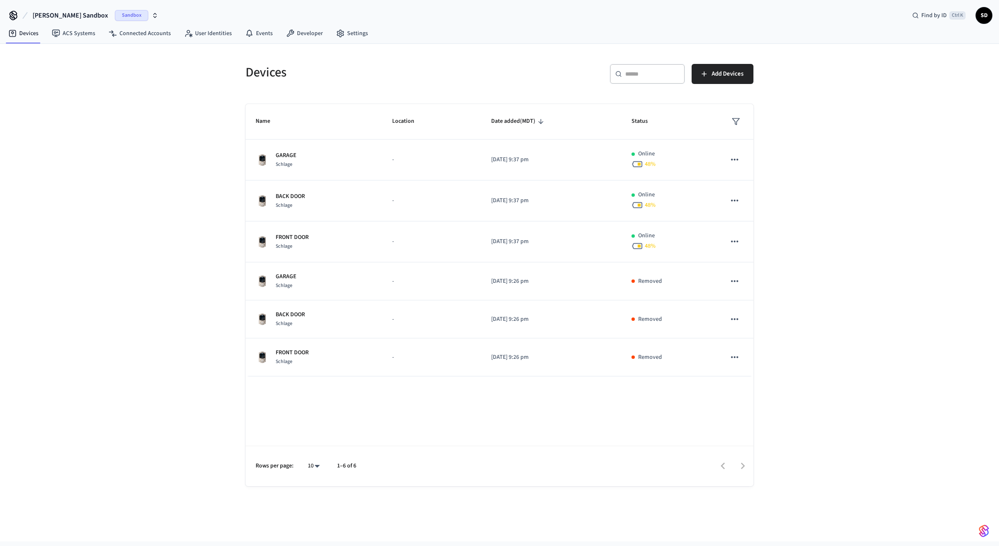
click at [135, 152] on div "Devices ​ ​ Add Devices Name Location Date added (MDT) Status GARAGE Schlage - …" at bounding box center [499, 293] width 999 height 498
